Goal: Find specific page/section: Find specific page/section

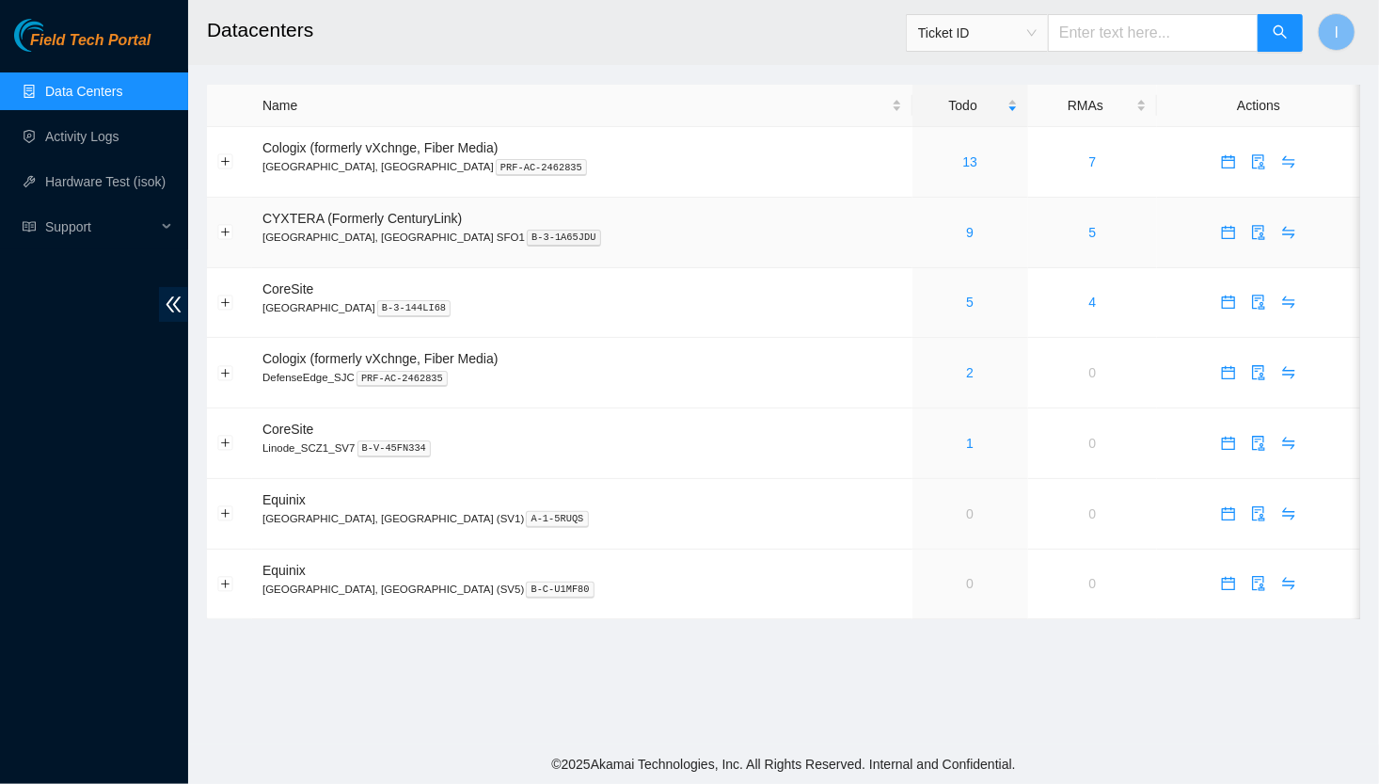
click at [923, 233] on div "9" at bounding box center [970, 232] width 95 height 21
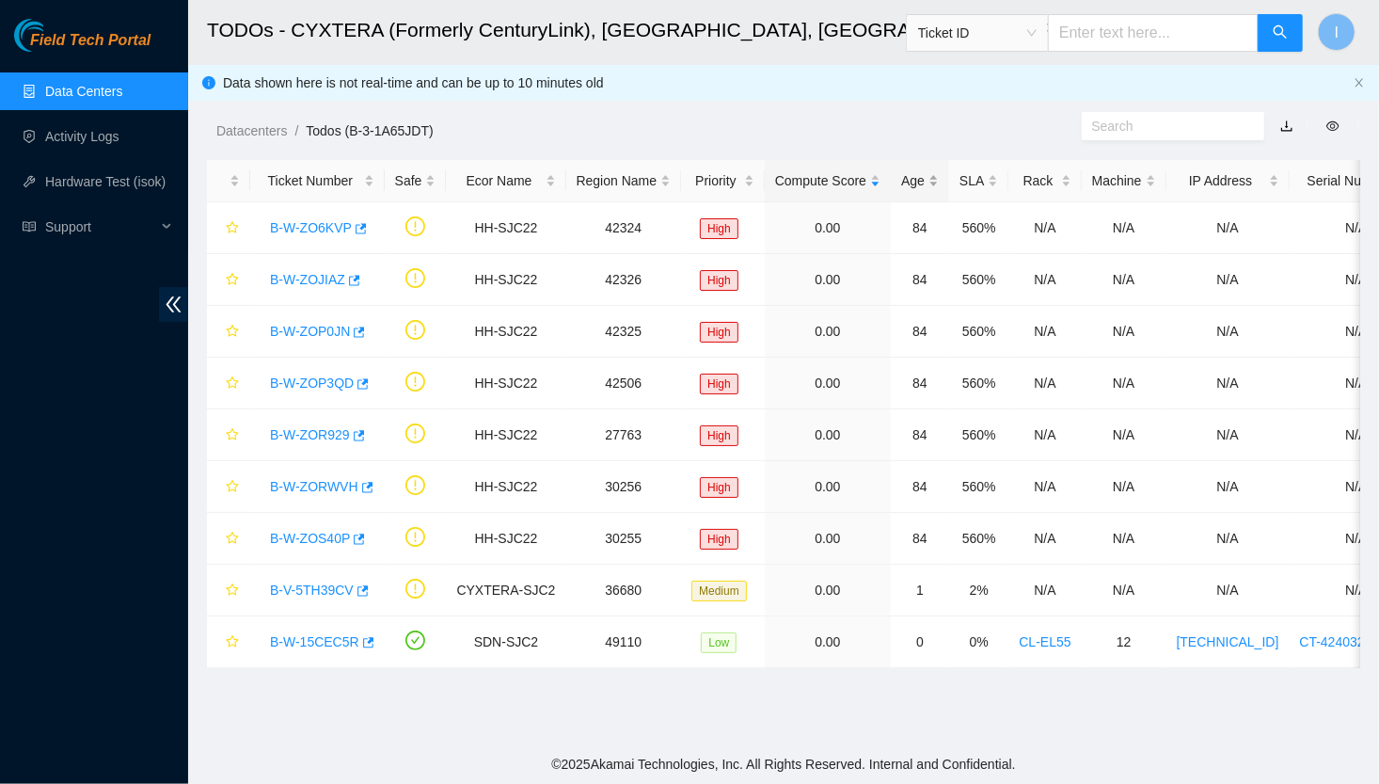
click at [921, 170] on div "Age" at bounding box center [920, 180] width 38 height 21
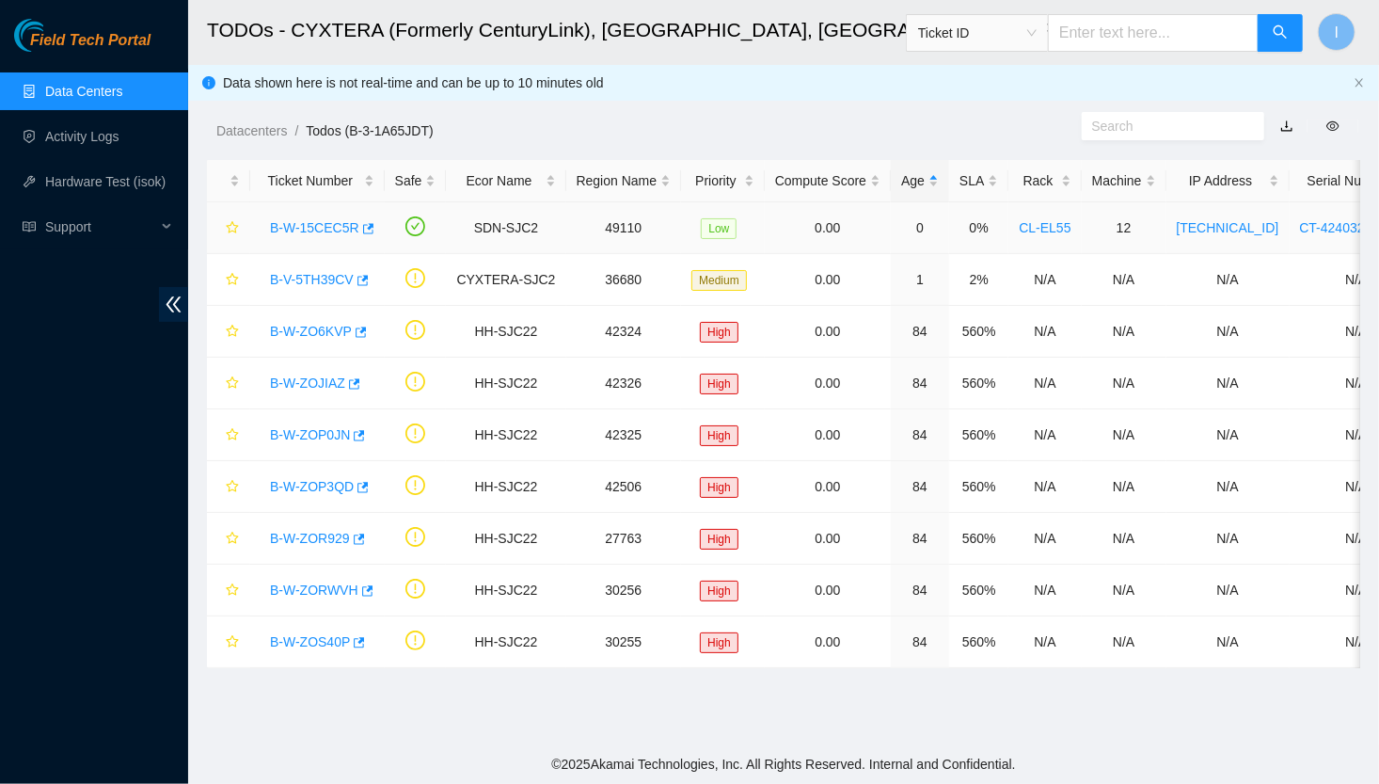
click at [291, 229] on link "B-W-15CEC5R" at bounding box center [314, 227] width 89 height 15
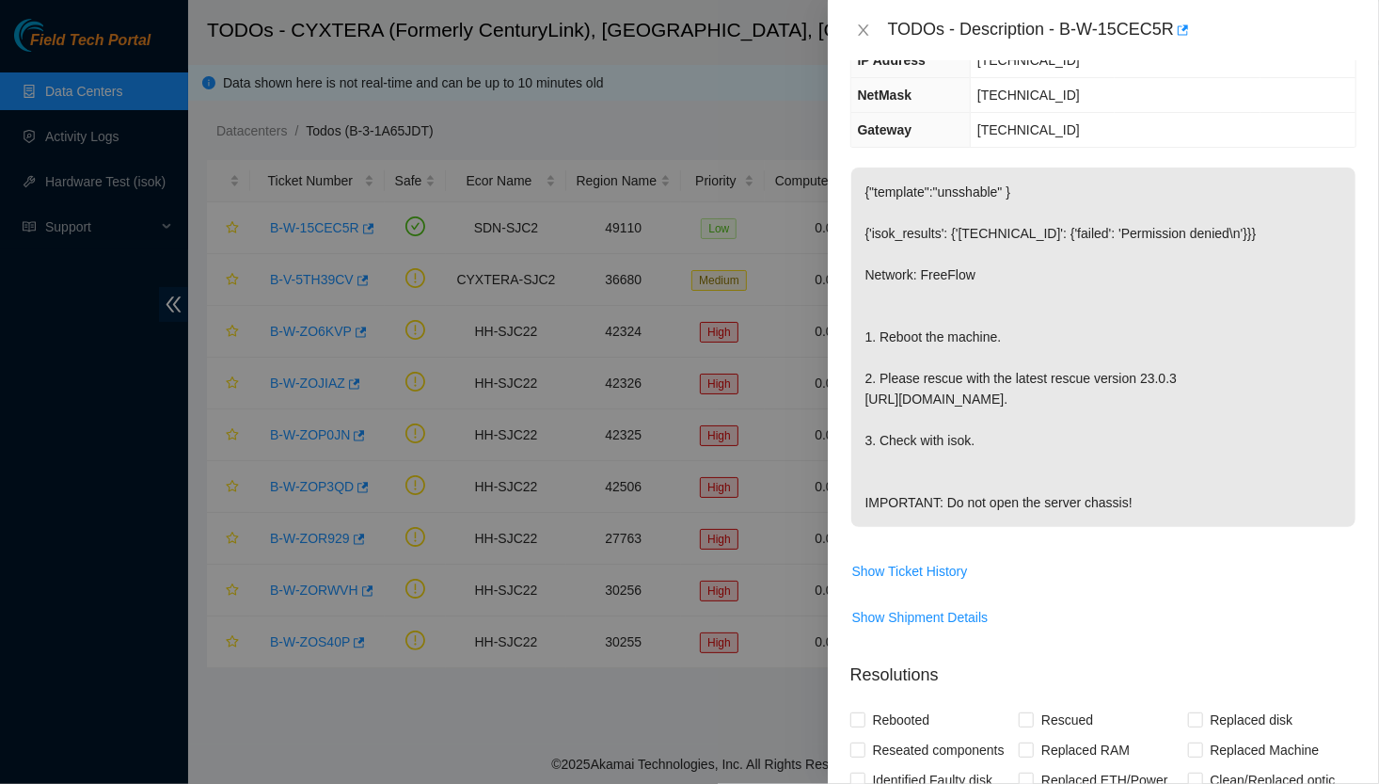
click at [661, 391] on div at bounding box center [689, 392] width 1379 height 784
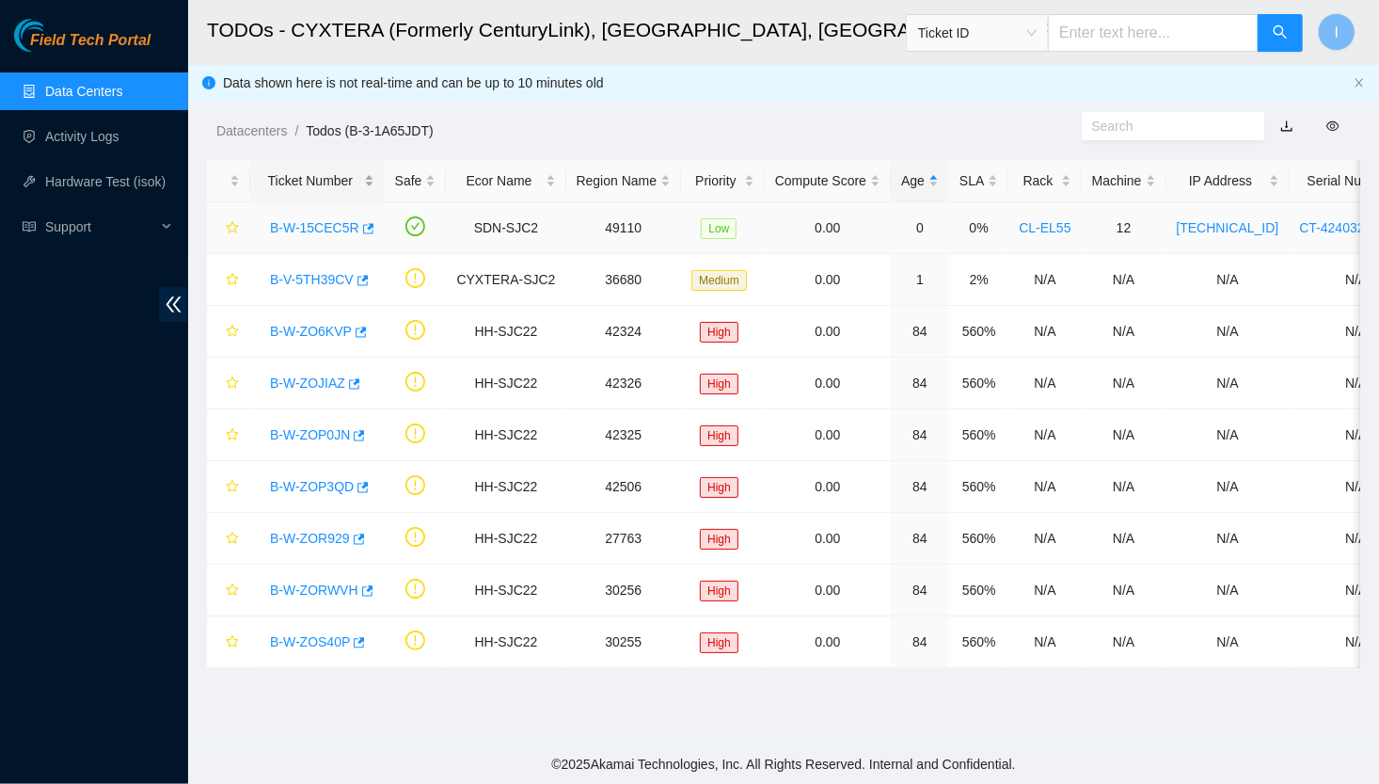
scroll to position [318, 0]
